Goal: Transaction & Acquisition: Download file/media

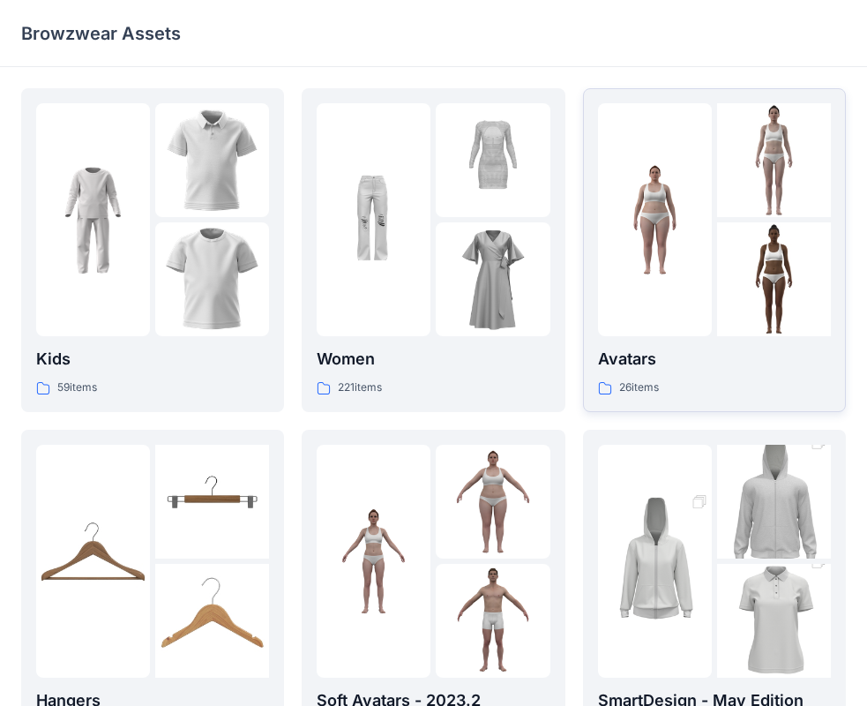
click at [736, 274] on div at bounding box center [774, 279] width 114 height 114
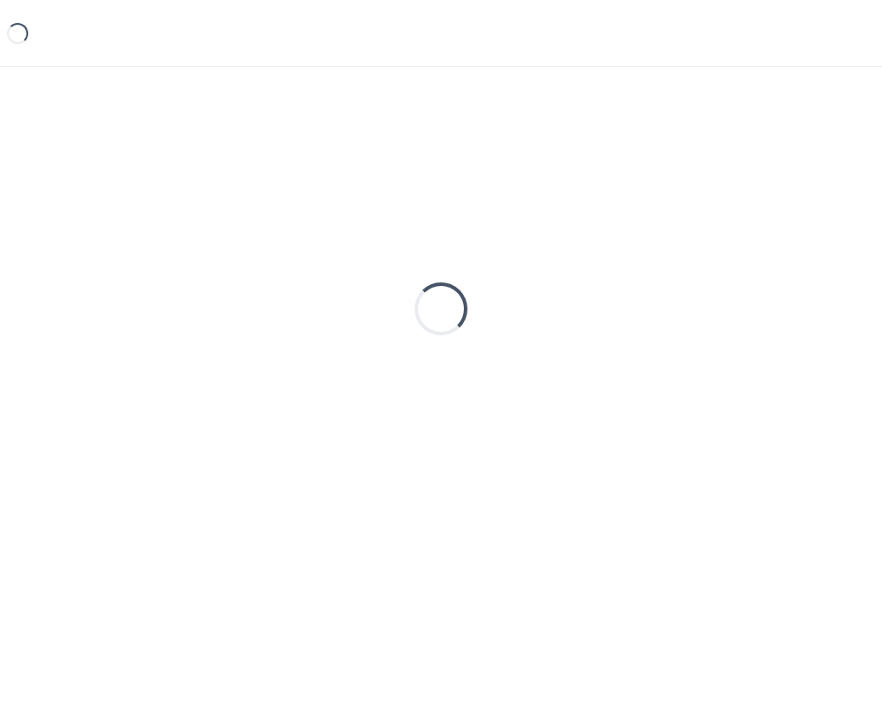
click at [736, 274] on div "Loading..." at bounding box center [441, 308] width 840 height 441
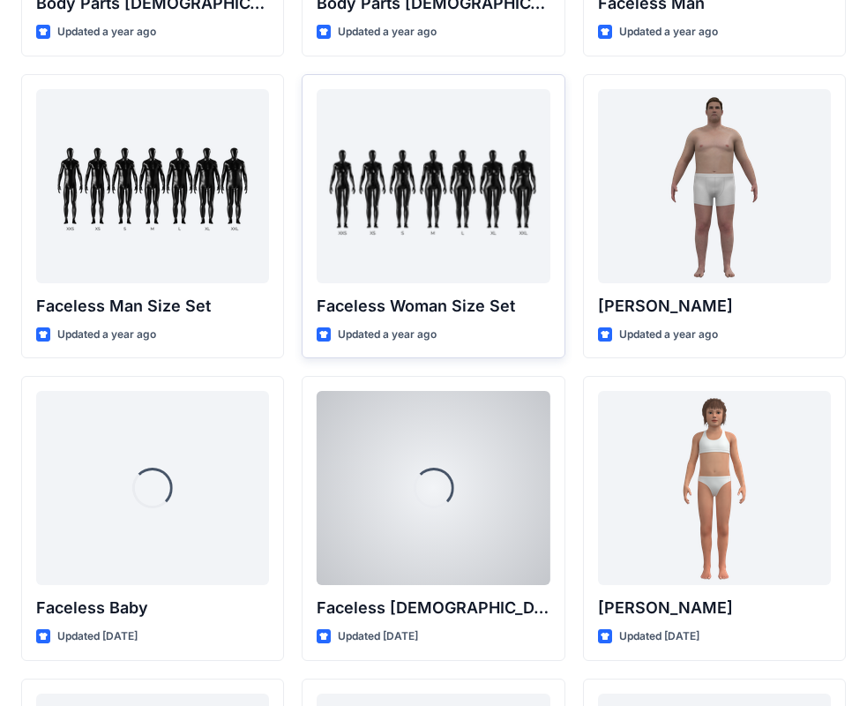
scroll to position [923, 0]
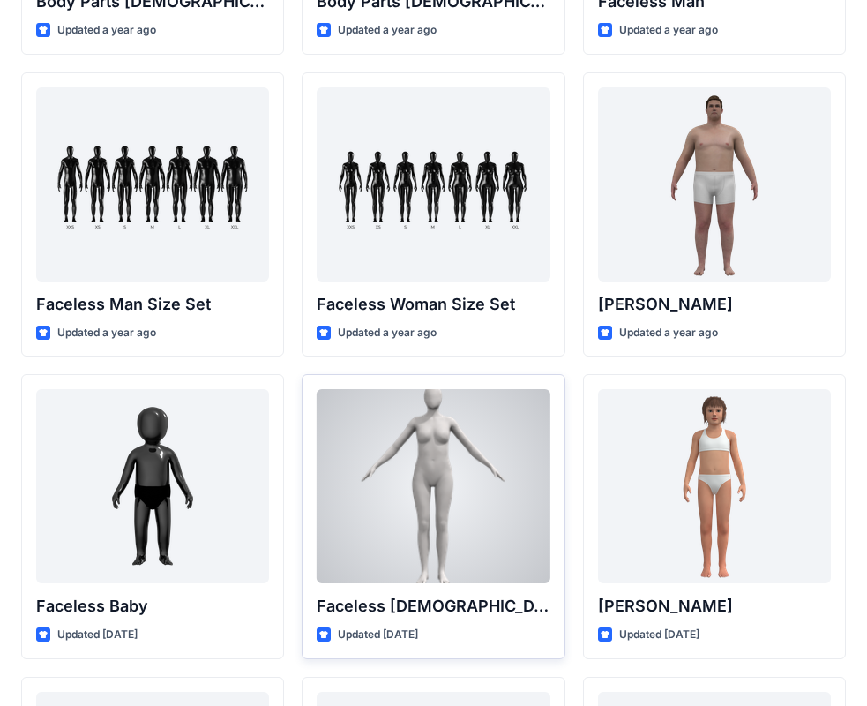
click at [437, 469] on div at bounding box center [433, 486] width 233 height 194
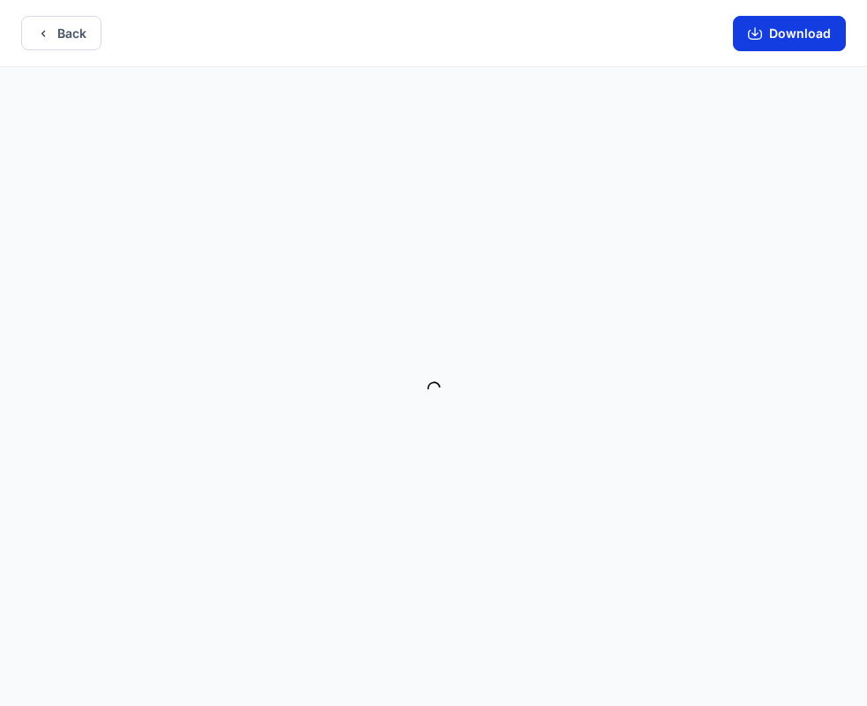
click at [788, 37] on button "Download" at bounding box center [789, 33] width 113 height 35
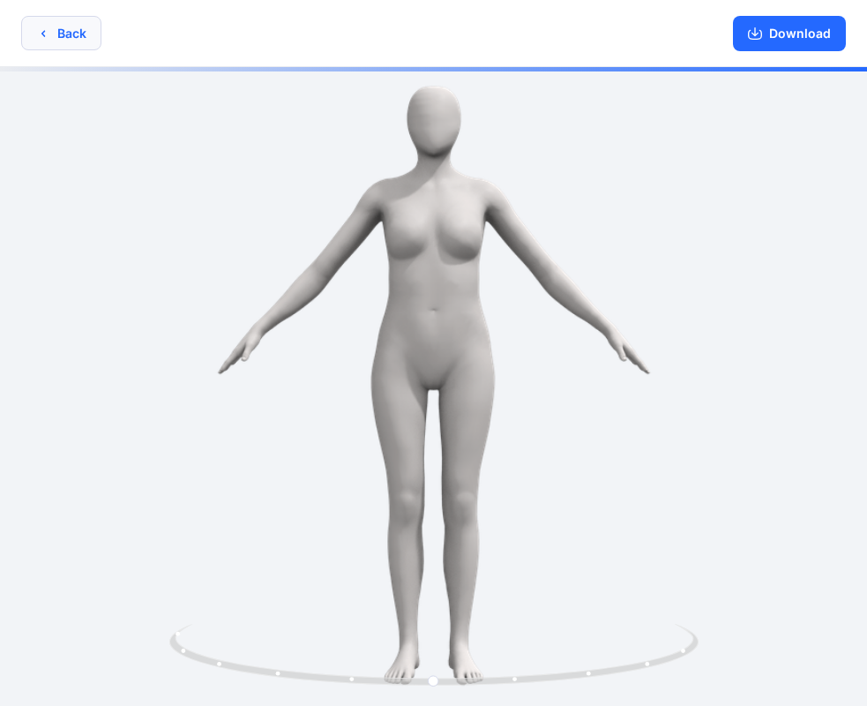
click at [64, 37] on button "Back" at bounding box center [61, 33] width 80 height 34
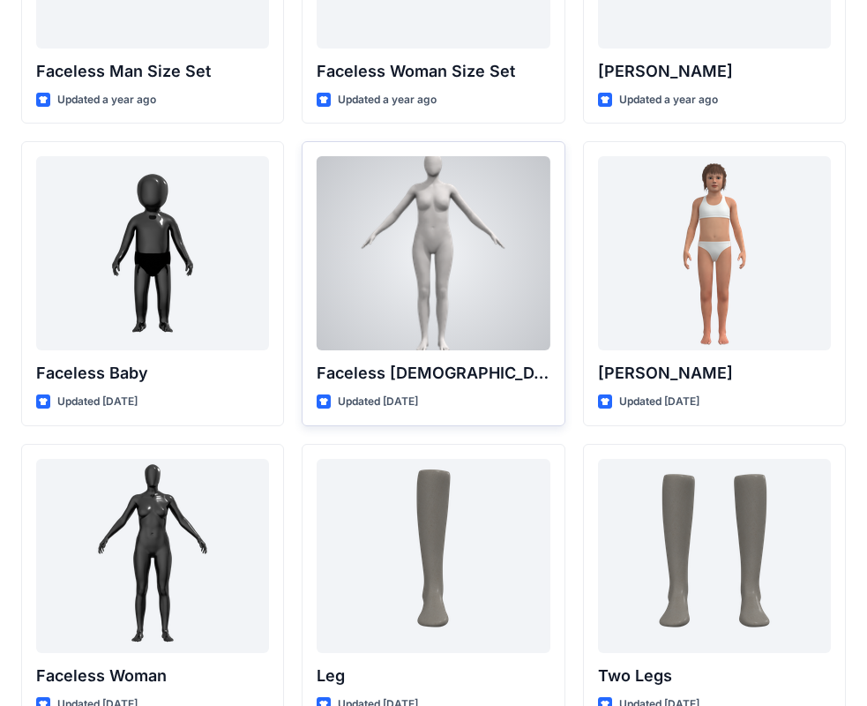
scroll to position [1073, 0]
